Goal: Check status: Check status

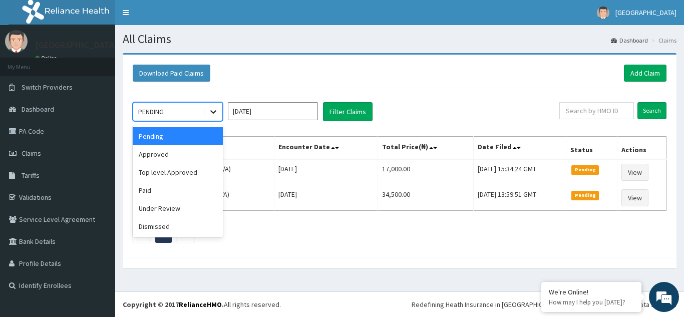
click at [213, 109] on icon at bounding box center [213, 112] width 10 height 10
click at [192, 151] on div "Approved" at bounding box center [178, 154] width 90 height 18
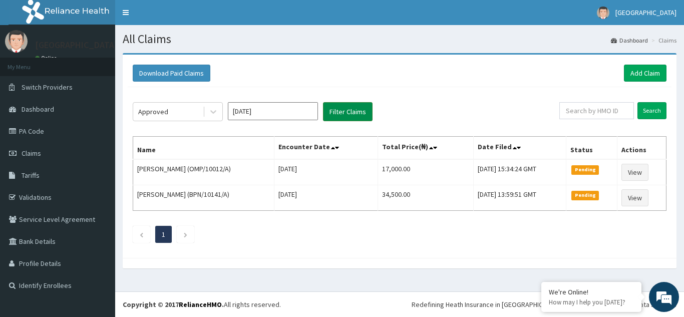
click at [350, 115] on button "Filter Claims" at bounding box center [348, 111] width 50 height 19
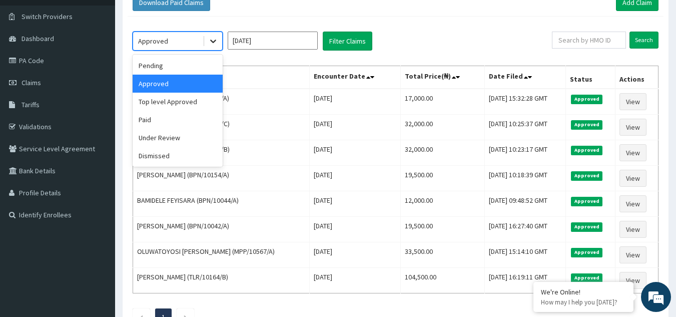
click at [214, 40] on icon at bounding box center [213, 41] width 10 height 10
click at [189, 60] on div "Pending" at bounding box center [178, 66] width 90 height 18
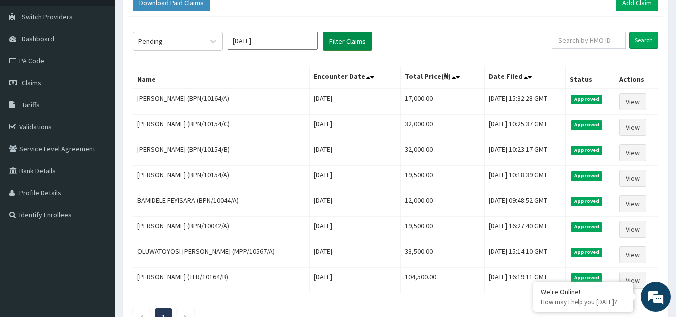
click at [349, 36] on button "Filter Claims" at bounding box center [348, 41] width 50 height 19
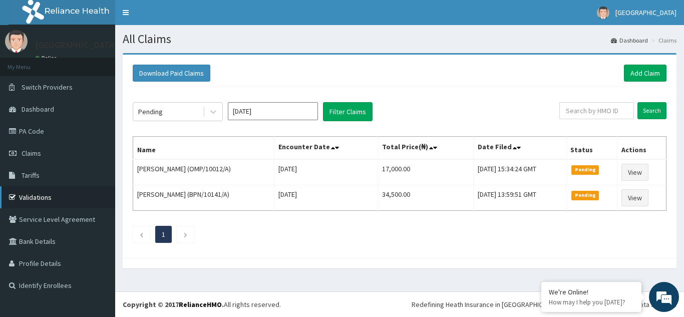
click at [28, 196] on link "Validations" at bounding box center [57, 197] width 115 height 22
click at [47, 129] on link "PA Code" at bounding box center [57, 131] width 115 height 22
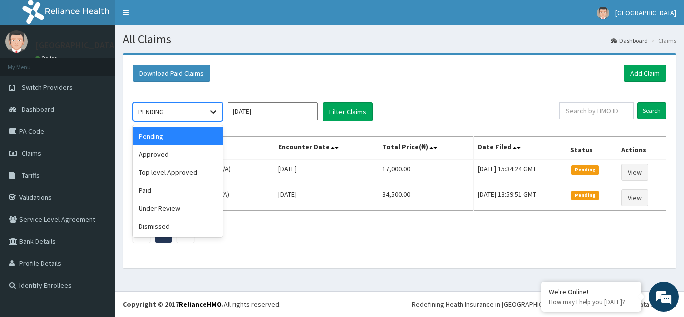
click at [210, 113] on icon at bounding box center [213, 112] width 10 height 10
click at [193, 161] on div "Approved" at bounding box center [178, 154] width 90 height 18
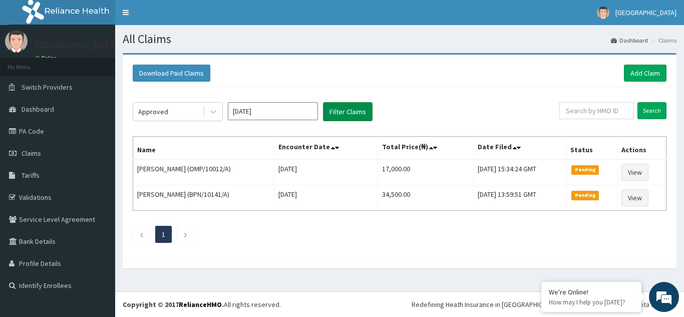
click at [341, 108] on button "Filter Claims" at bounding box center [348, 111] width 50 height 19
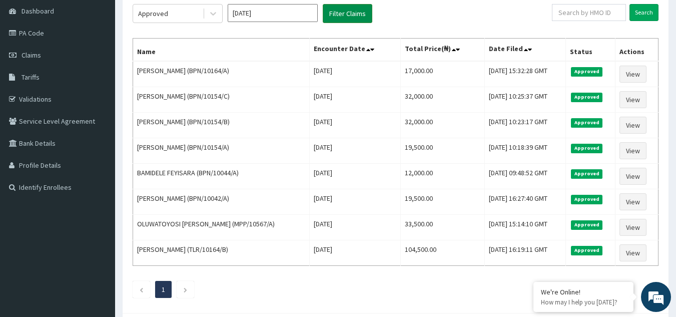
scroll to position [94, 0]
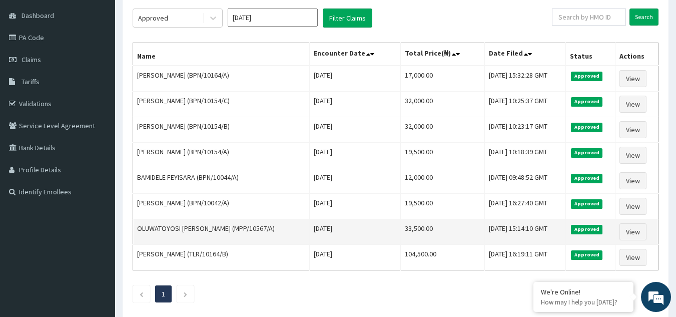
click at [547, 222] on td "Wed, 03 Sep 2025 15:14:10 GMT" at bounding box center [525, 232] width 81 height 26
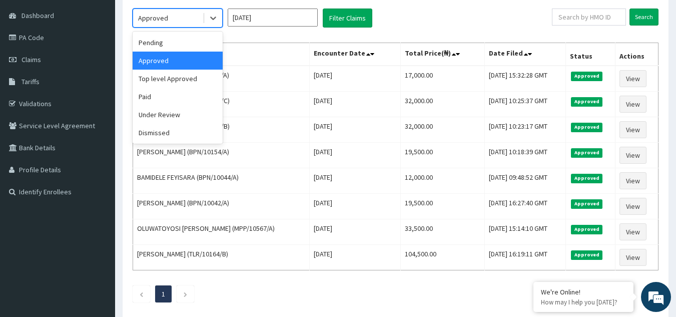
click at [177, 96] on div "Paid" at bounding box center [178, 97] width 90 height 18
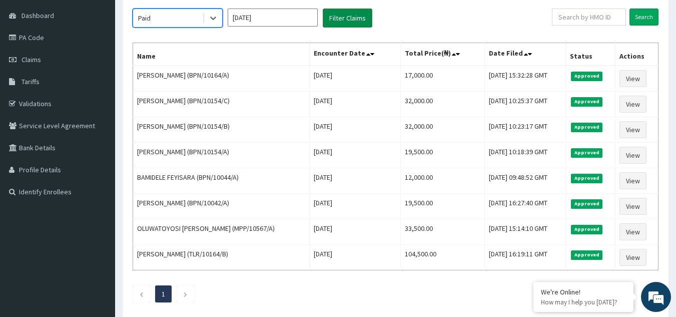
click at [348, 16] on button "Filter Claims" at bounding box center [348, 18] width 50 height 19
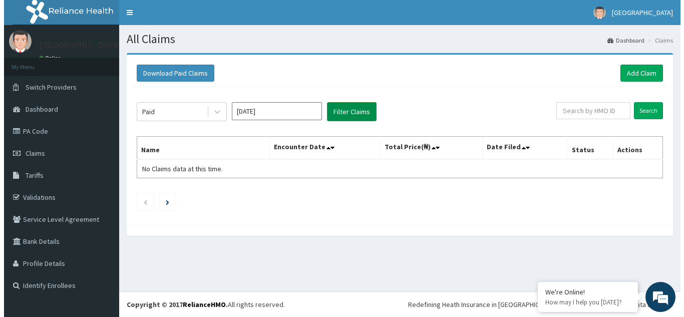
scroll to position [0, 0]
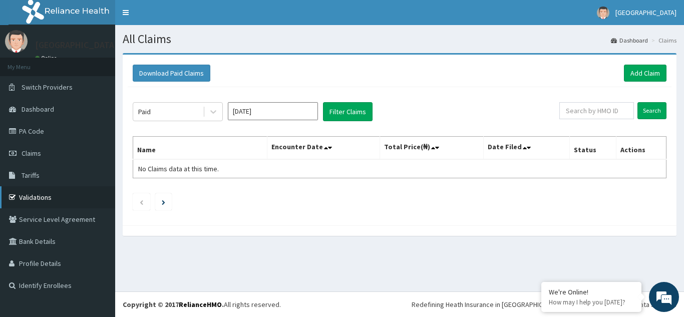
click at [46, 194] on link "Validations" at bounding box center [57, 197] width 115 height 22
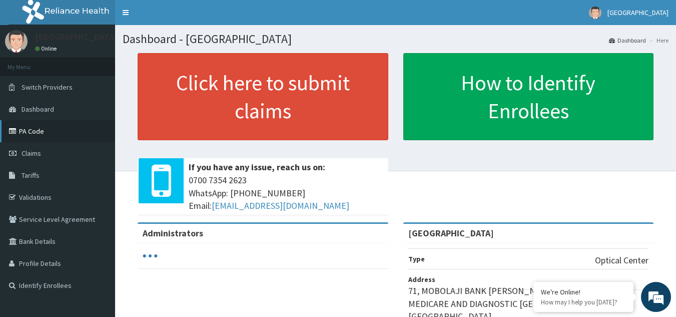
drag, startPoint x: 0, startPoint y: 0, endPoint x: 46, endPoint y: 128, distance: 136.2
click at [46, 128] on link "PA Code" at bounding box center [57, 131] width 115 height 22
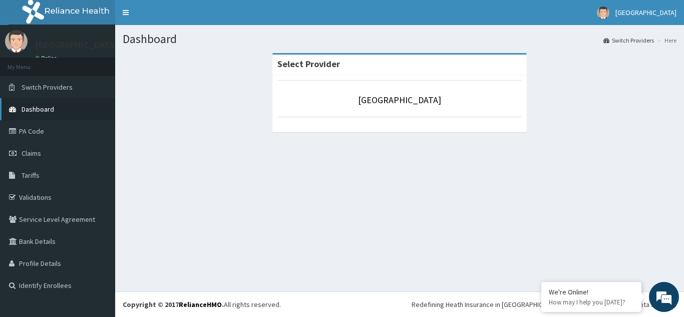
click at [57, 106] on link "Dashboard" at bounding box center [57, 109] width 115 height 22
